Goal: Navigation & Orientation: Find specific page/section

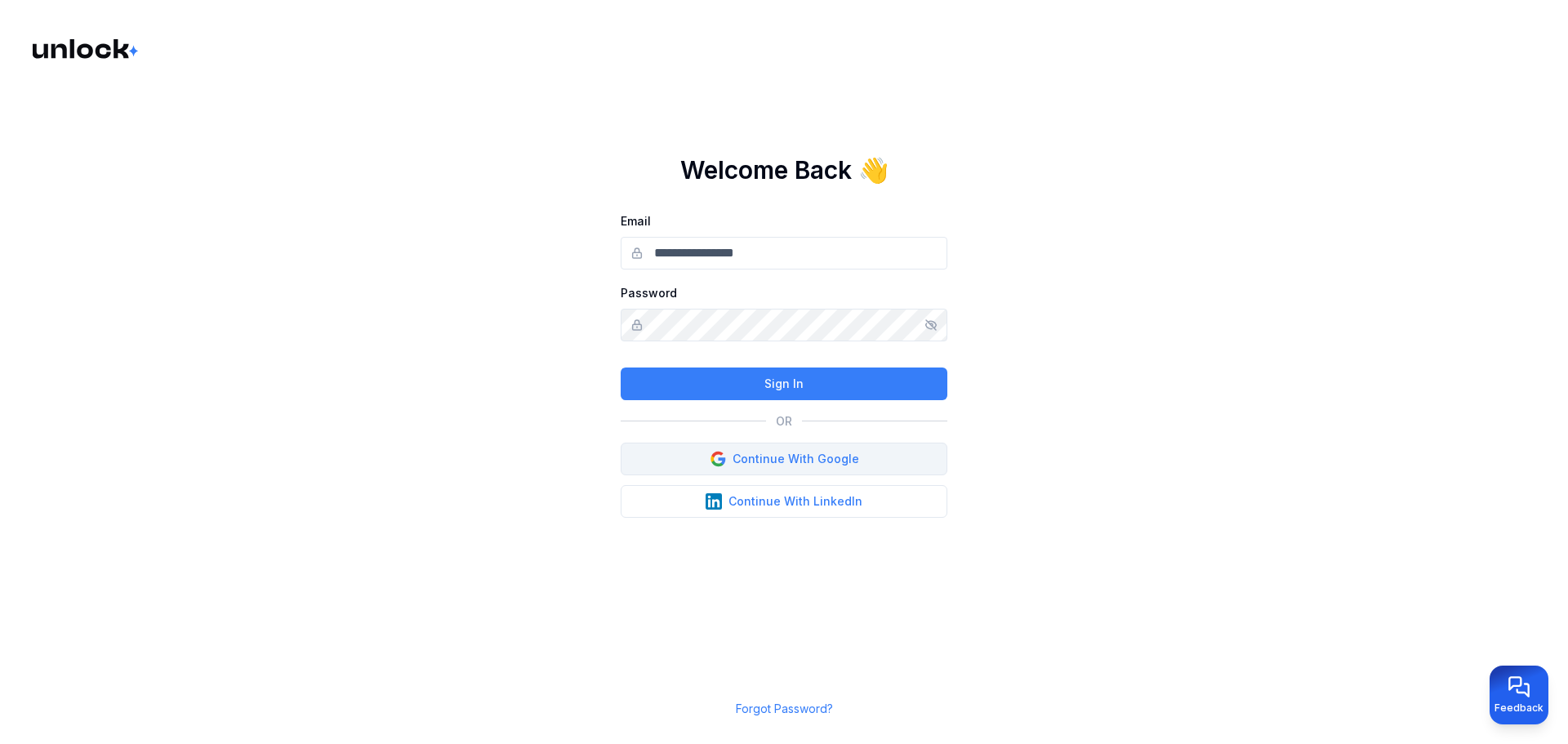
click at [811, 448] on button "Continue With Google" at bounding box center [784, 459] width 327 height 33
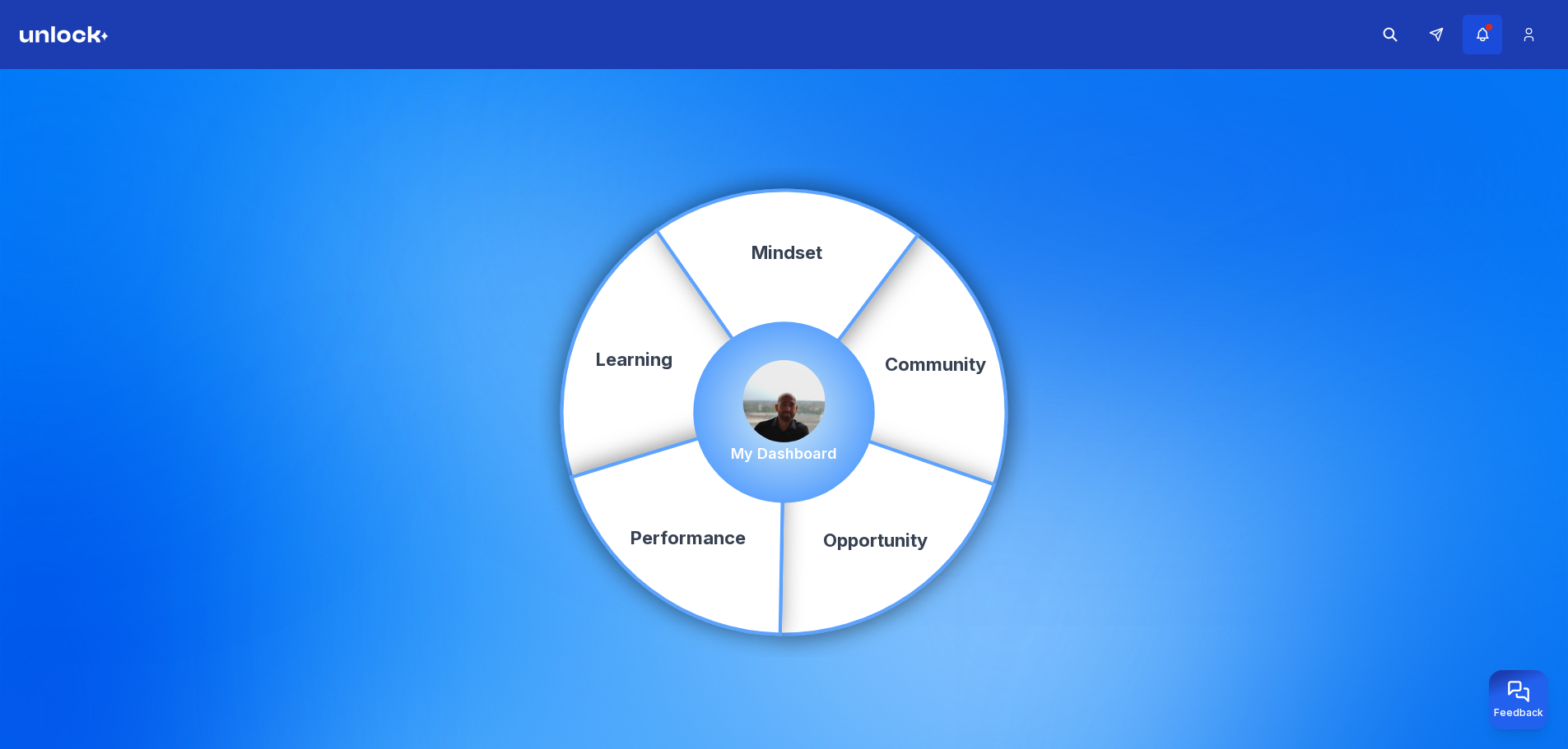
click at [1491, 36] on button "button" at bounding box center [1482, 35] width 40 height 40
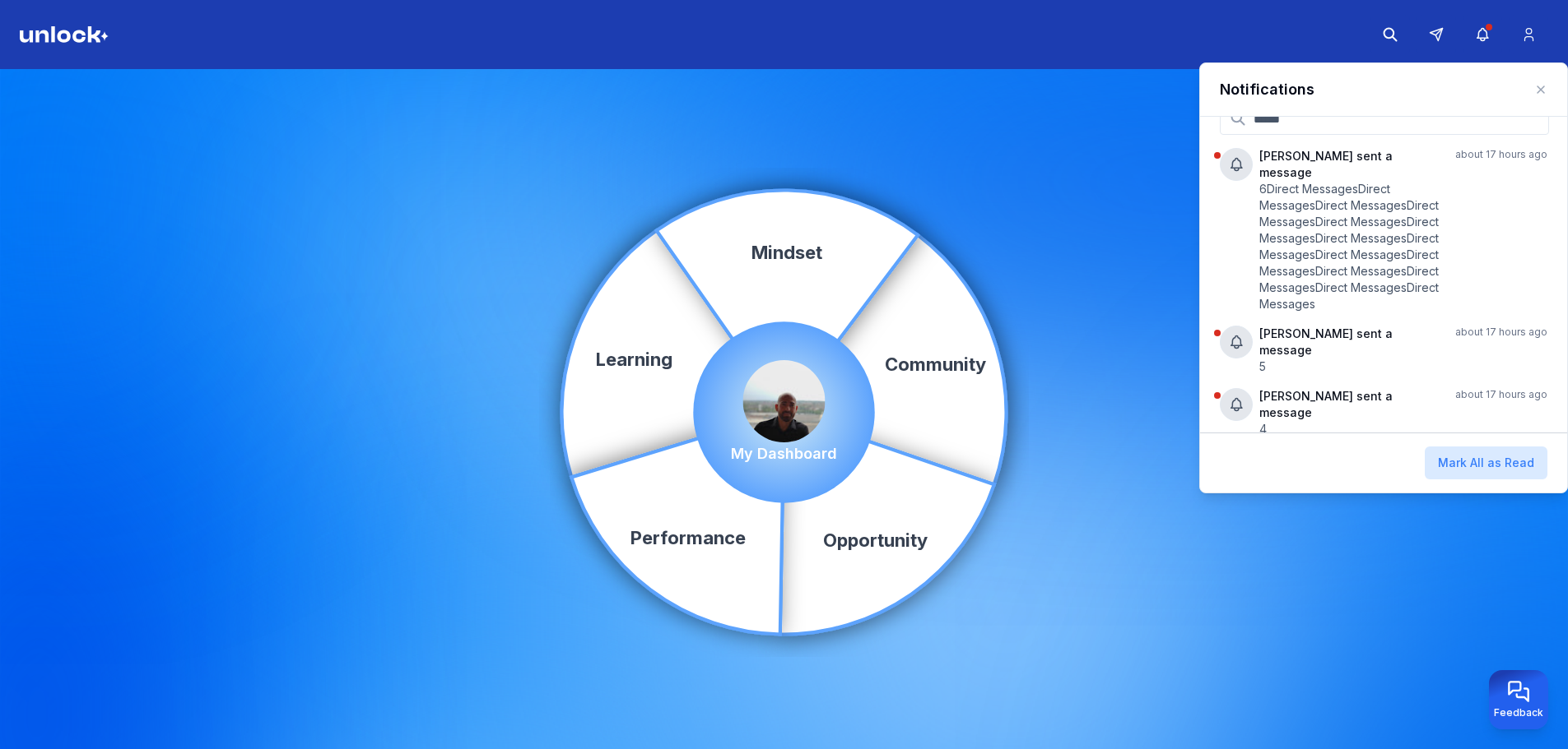
scroll to position [23, 0]
click at [907, 156] on div "Community Learning Opportunity Performance Mindset My Dashboard" at bounding box center [784, 412] width 1568 height 686
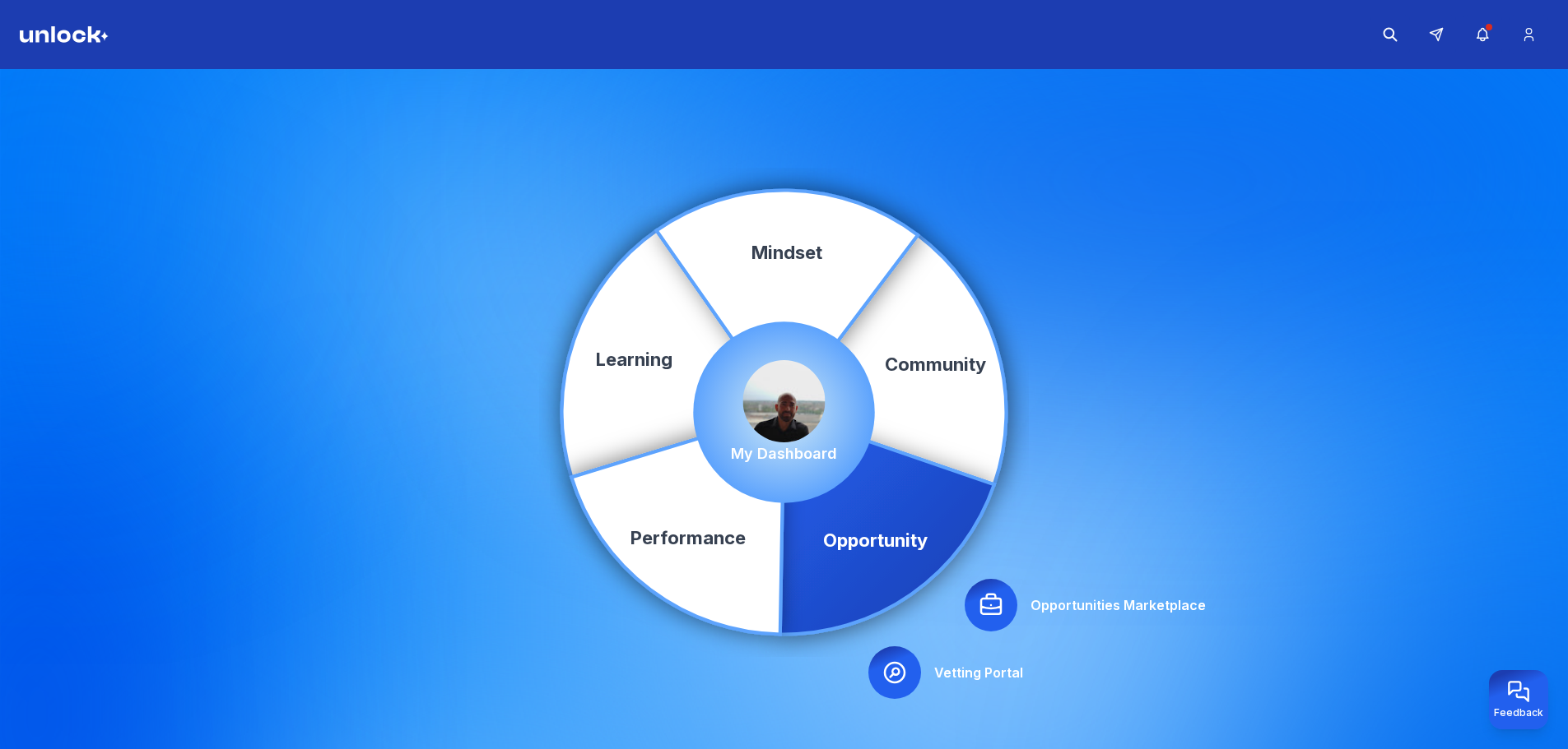
click at [995, 595] on icon at bounding box center [991, 604] width 20 height 20
